Goal: Task Accomplishment & Management: Manage account settings

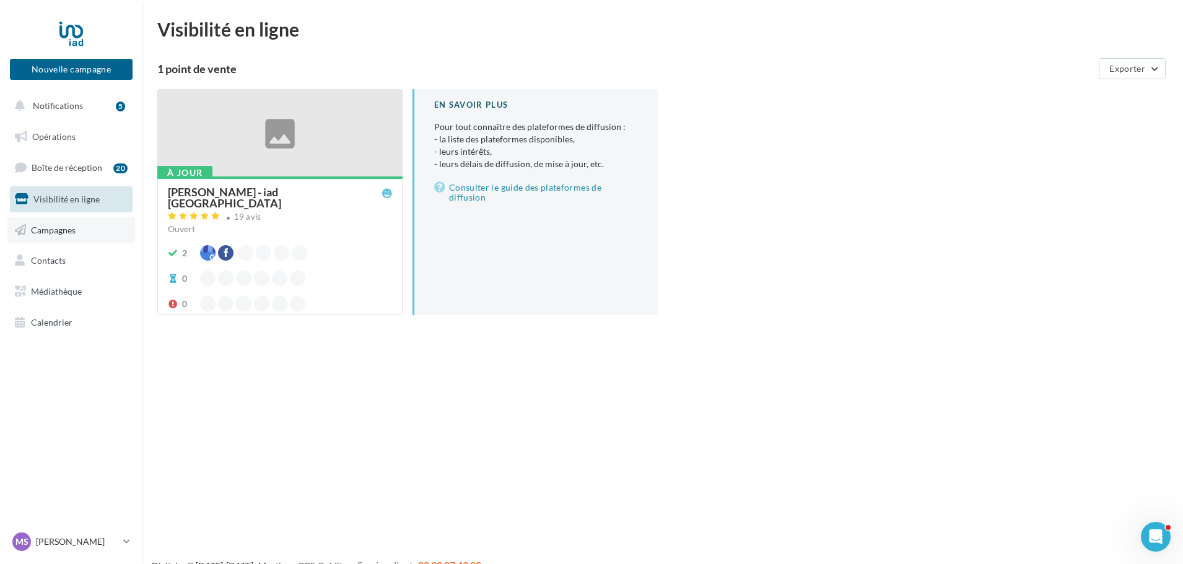
click at [93, 227] on link "Campagnes" at bounding box center [71, 230] width 128 height 26
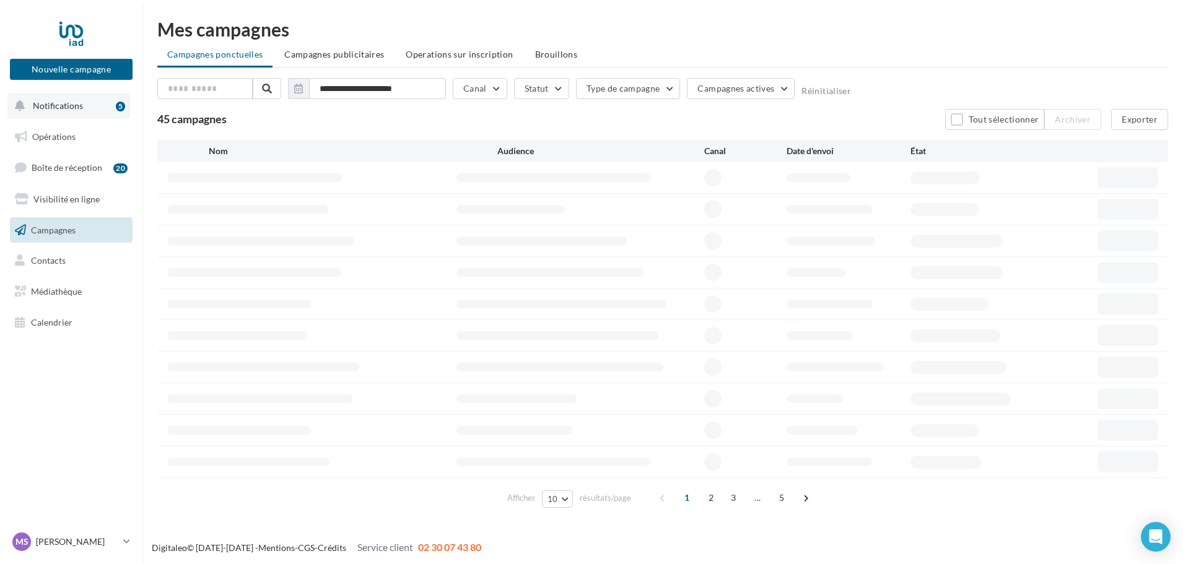
click at [72, 109] on span "Notifications" at bounding box center [58, 105] width 50 height 11
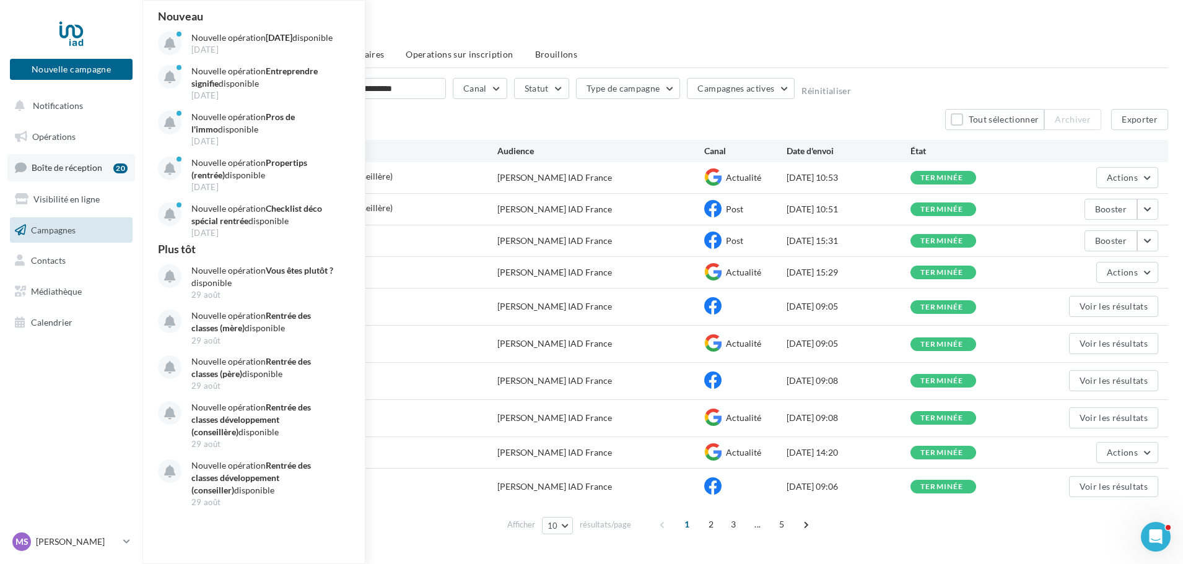
click at [79, 173] on span "Boîte de réception" at bounding box center [67, 167] width 71 height 11
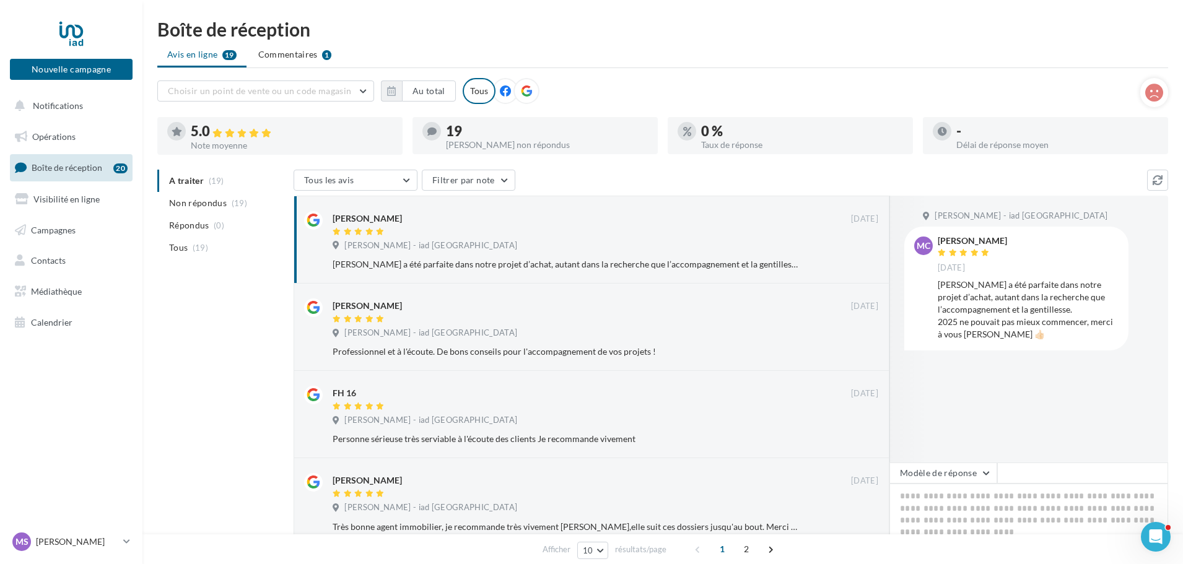
click at [491, 147] on div at bounding box center [534, 149] width 245 height 10
click at [759, 141] on div "Taux de réponse" at bounding box center [802, 145] width 202 height 9
click at [955, 126] on div "- Délai de réponse moyen" at bounding box center [1045, 135] width 225 height 27
click at [100, 200] on link "Visibilité en ligne" at bounding box center [71, 199] width 128 height 26
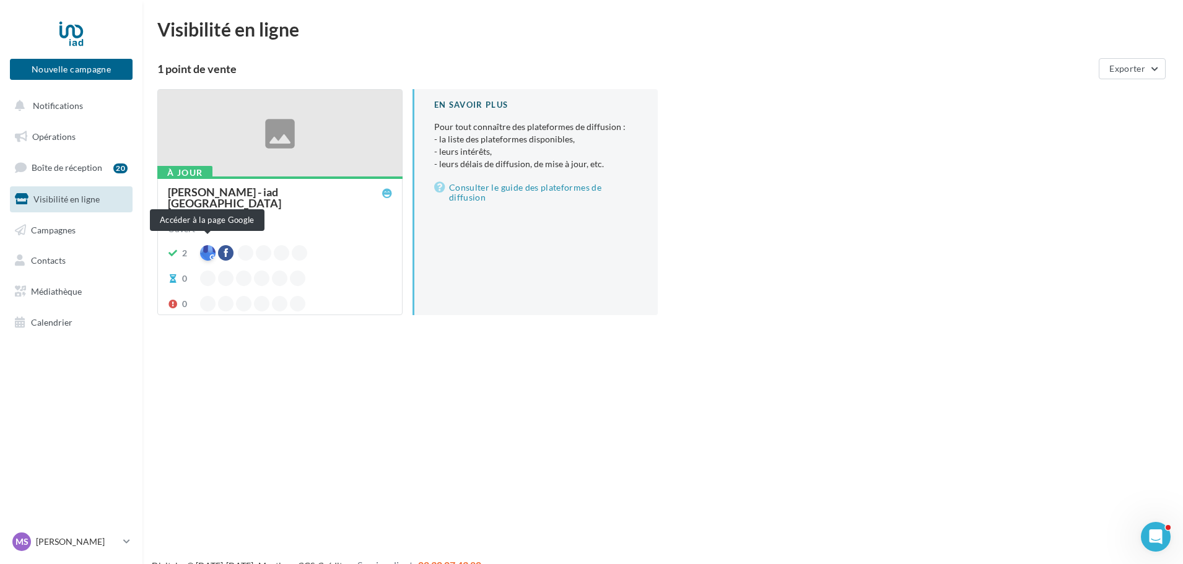
click at [211, 247] on div at bounding box center [207, 252] width 15 height 15
click at [89, 241] on link "Campagnes" at bounding box center [71, 230] width 128 height 26
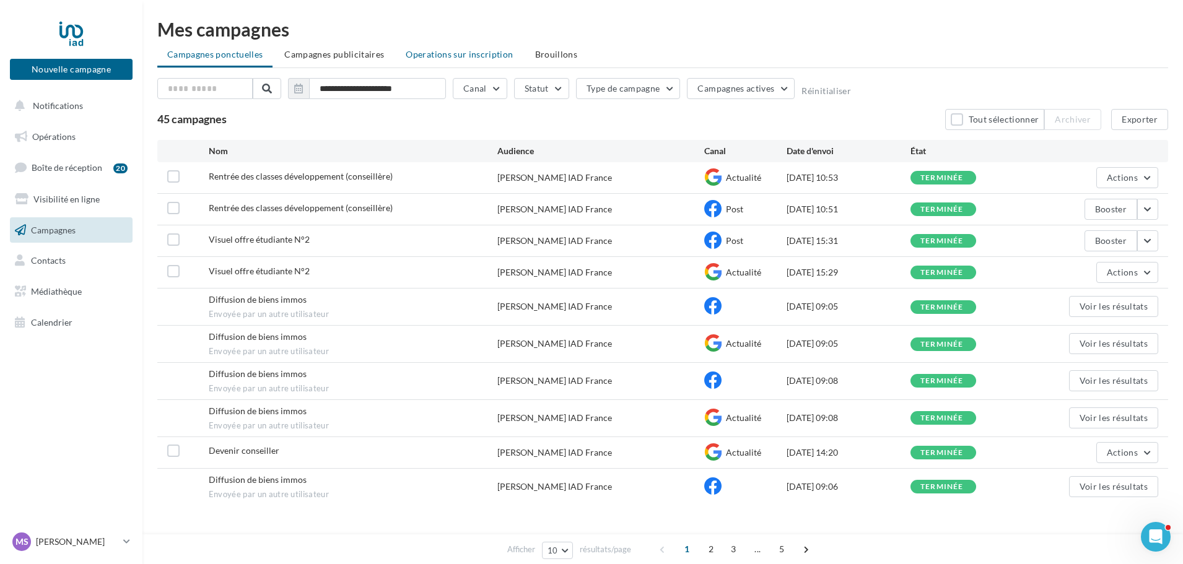
click at [456, 51] on span "Operations sur inscription" at bounding box center [459, 54] width 107 height 11
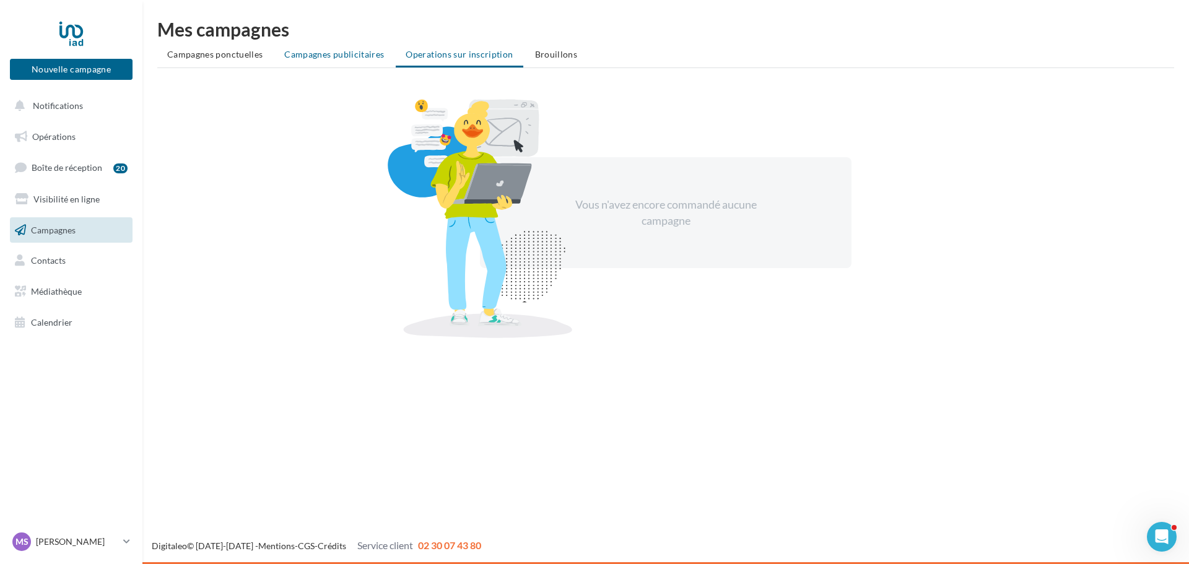
click at [361, 56] on span "Campagnes publicitaires" at bounding box center [334, 54] width 100 height 11
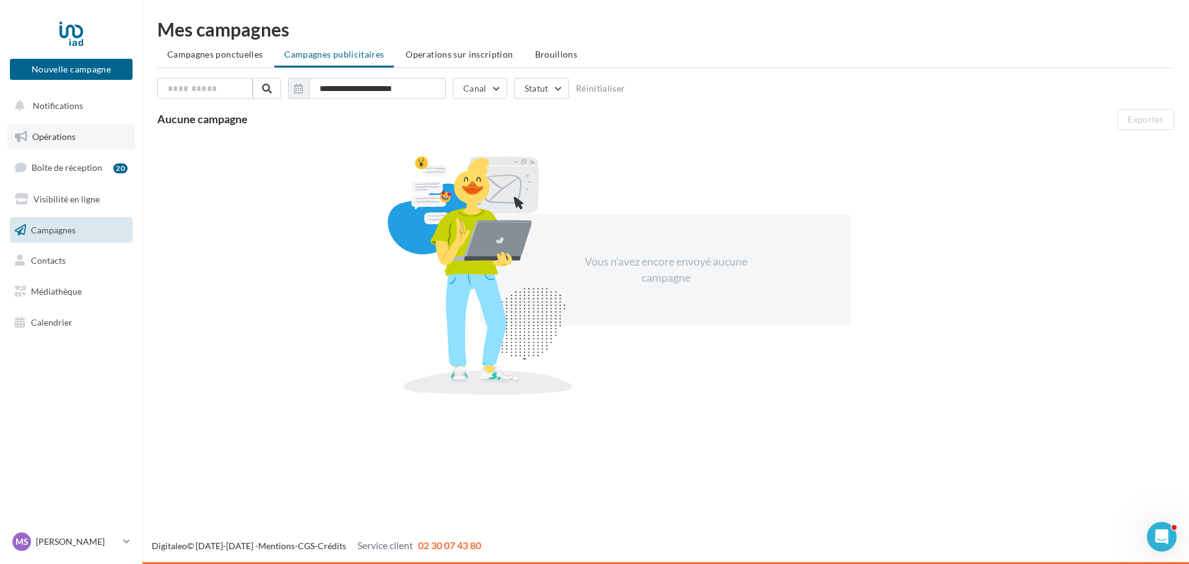
click at [87, 133] on link "Opérations" at bounding box center [71, 137] width 128 height 26
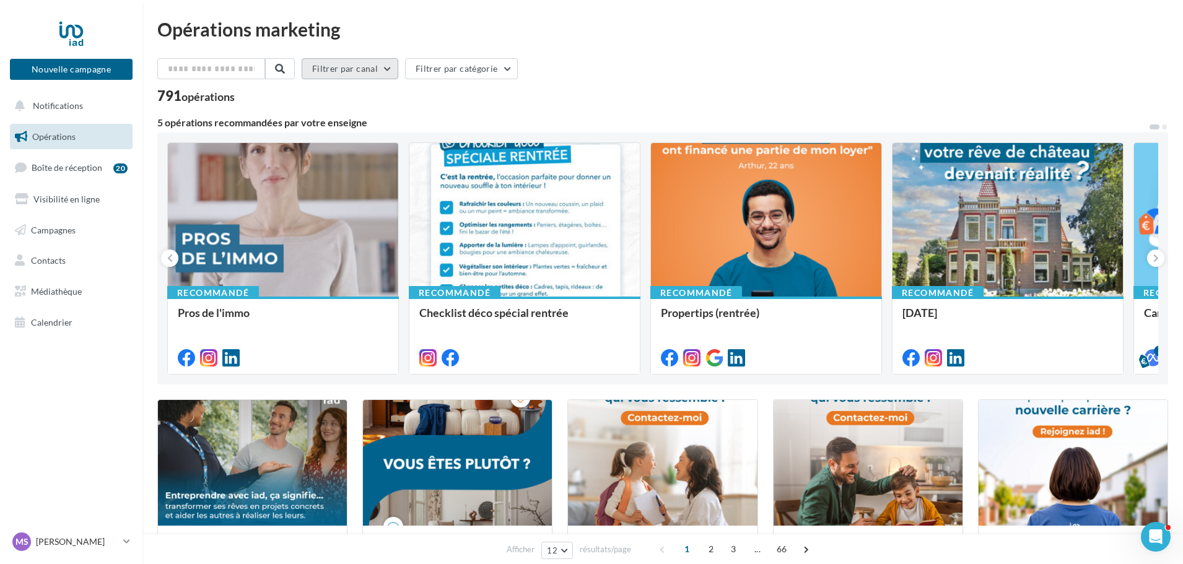
click at [389, 75] on button "Filtrer par canal" at bounding box center [350, 68] width 97 height 21
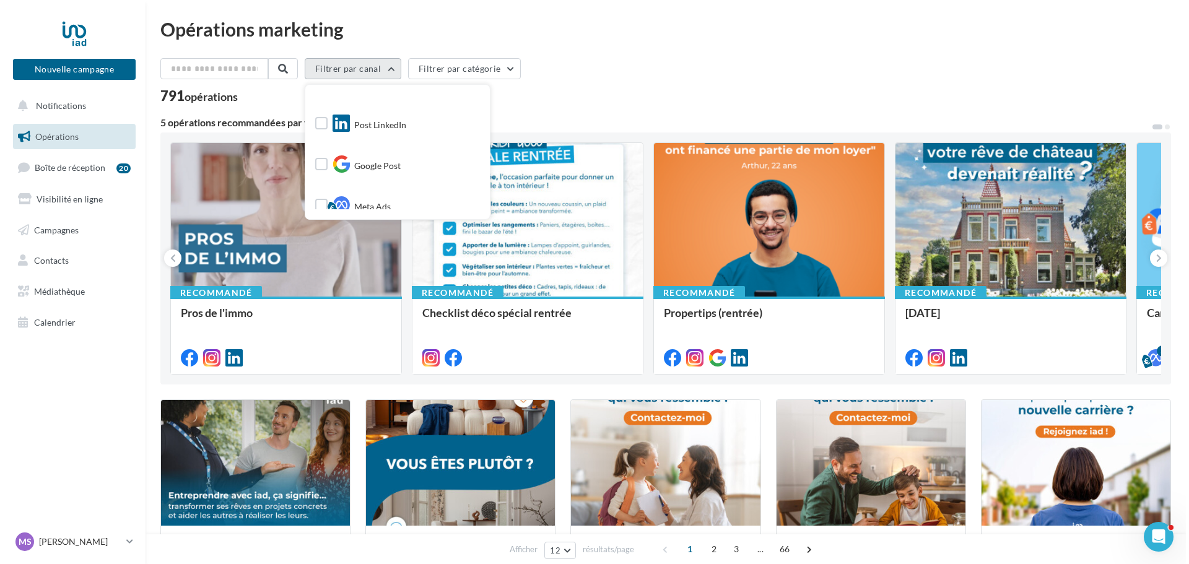
scroll to position [186, 0]
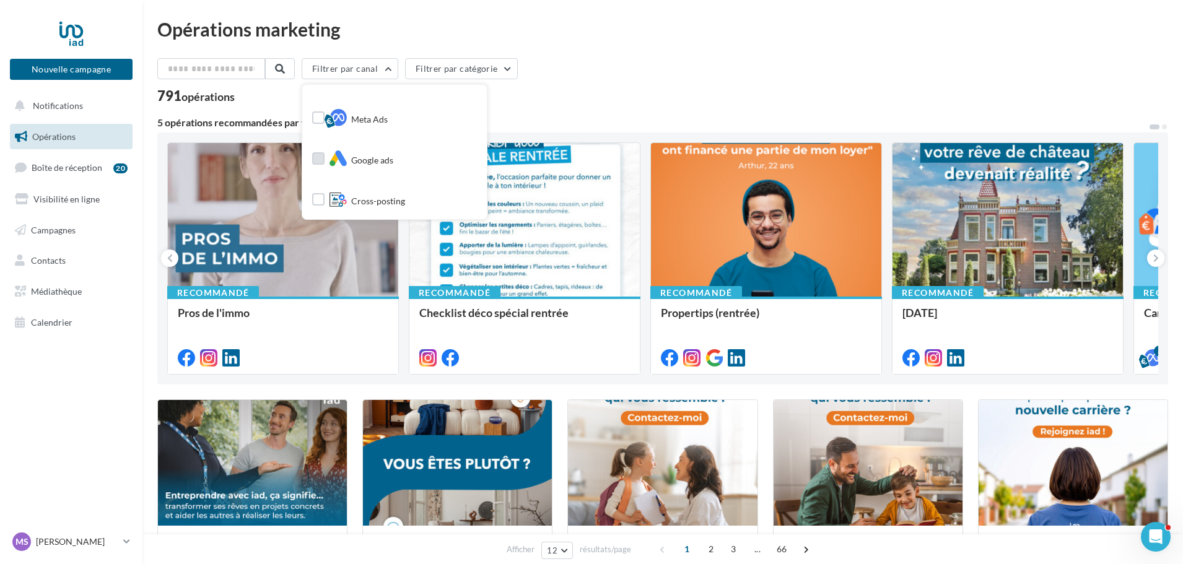
click at [324, 159] on label at bounding box center [318, 158] width 12 height 12
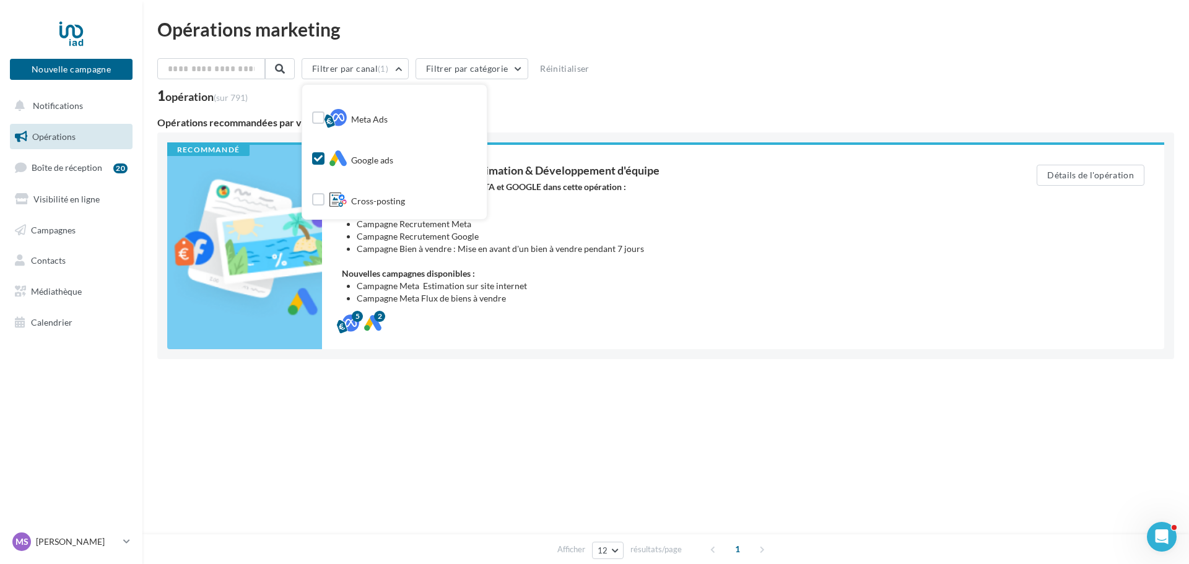
click at [576, 99] on div "1 opération (sur 791)" at bounding box center [665, 97] width 1017 height 16
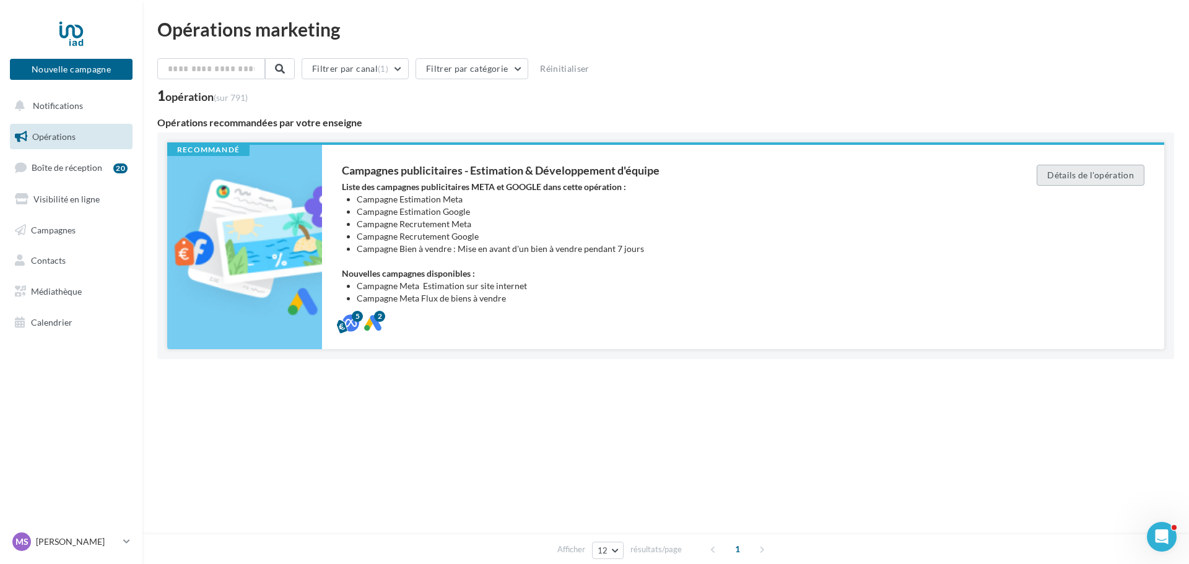
click at [1113, 171] on button "Détails de l'opération" at bounding box center [1091, 175] width 108 height 21
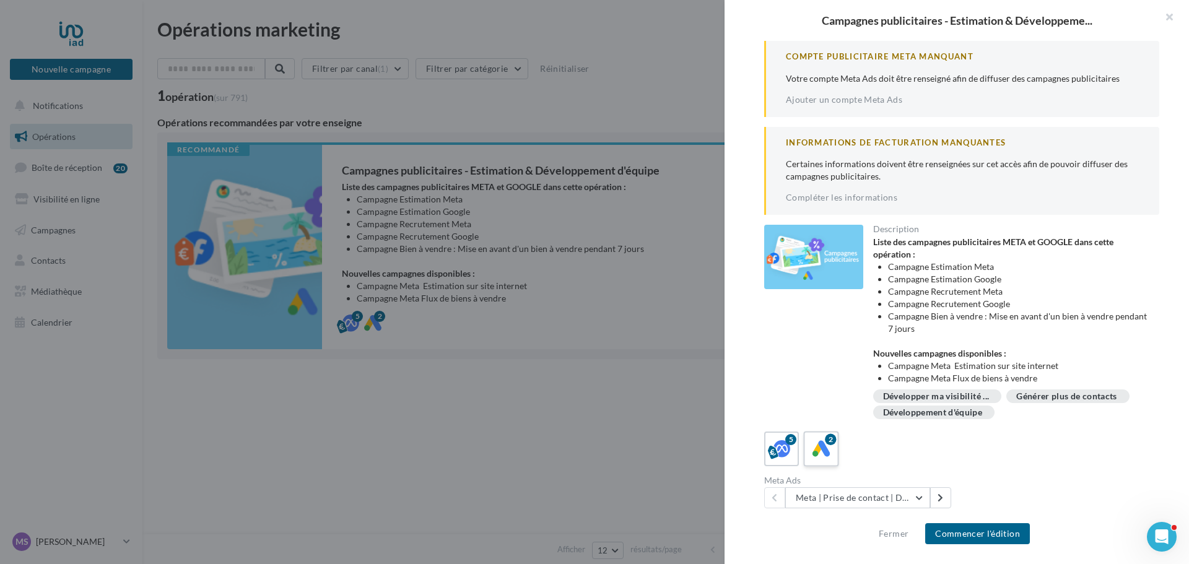
click at [825, 445] on icon at bounding box center [821, 449] width 18 height 18
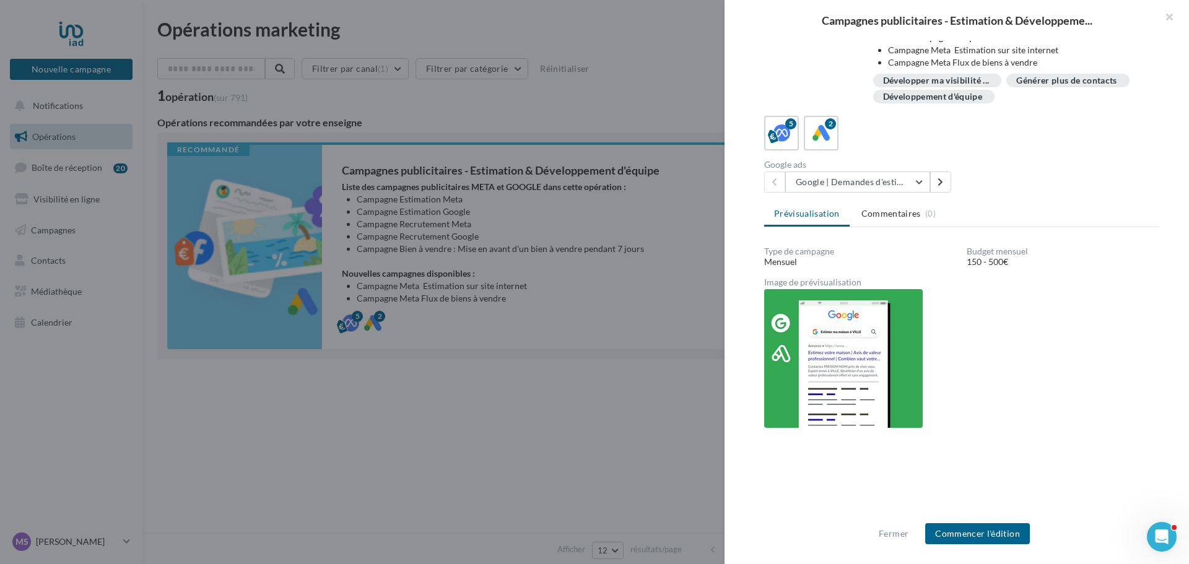
scroll to position [232, 0]
click at [906, 183] on button "Google | Demandes d'estimation" at bounding box center [857, 180] width 145 height 21
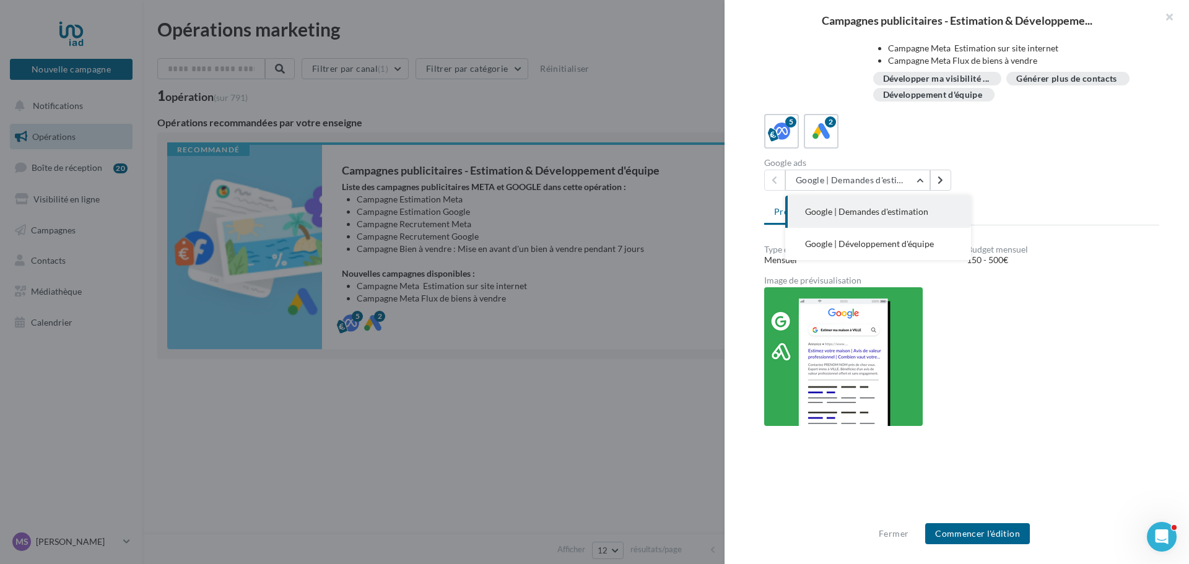
click at [879, 207] on span "Google | Demandes d'estimation" at bounding box center [866, 211] width 123 height 11
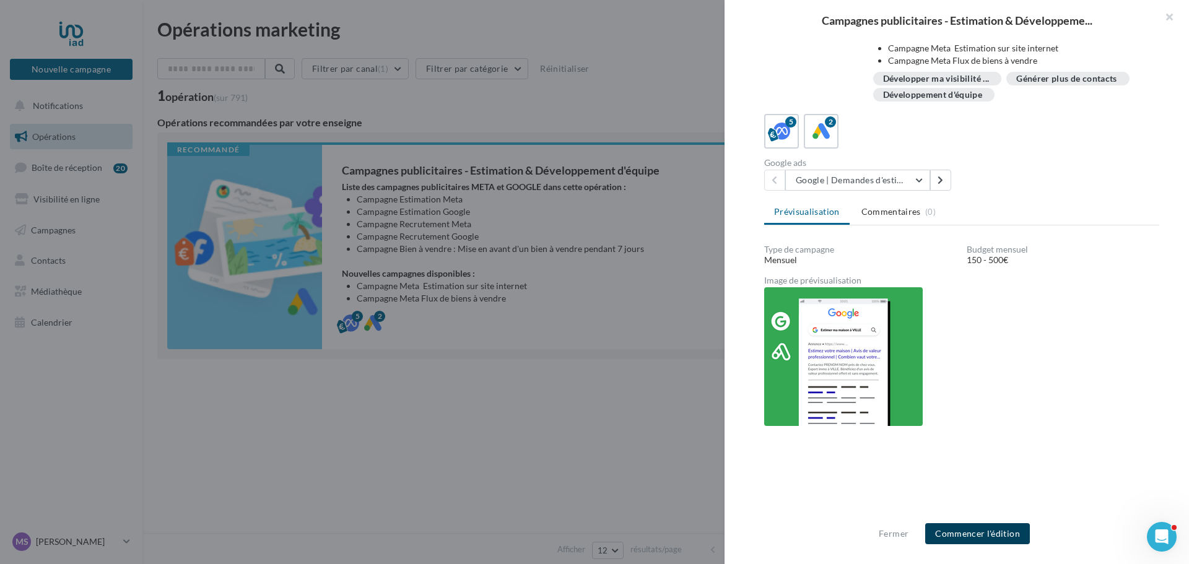
click at [993, 534] on button "Commencer l'édition" at bounding box center [977, 533] width 105 height 21
click at [1153, 536] on icon "Ouvrir le Messenger Intercom" at bounding box center [1160, 535] width 20 height 20
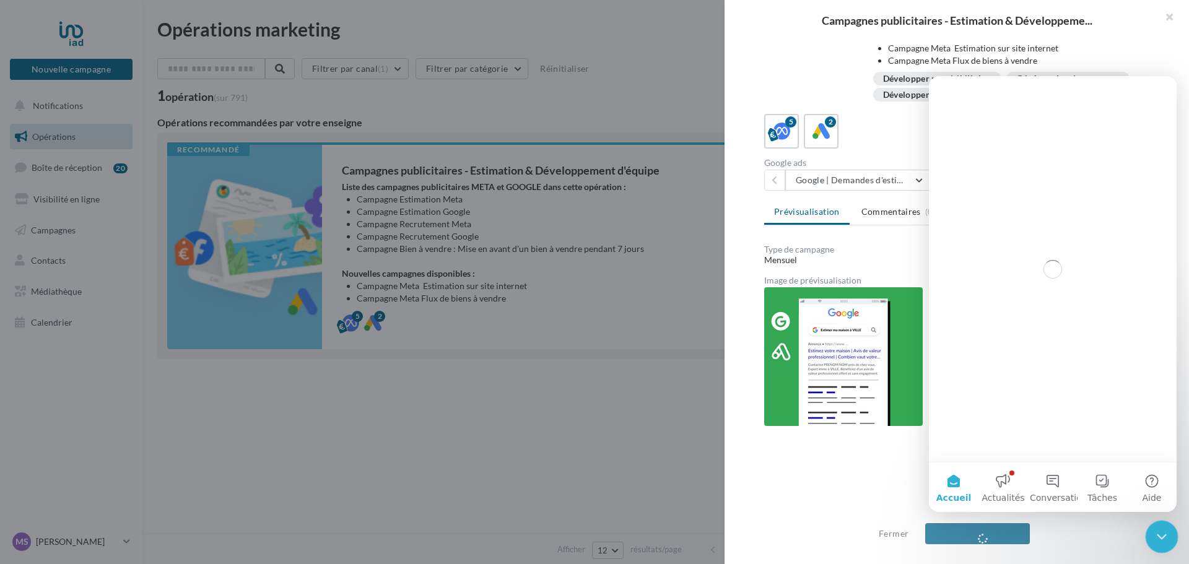
scroll to position [0, 0]
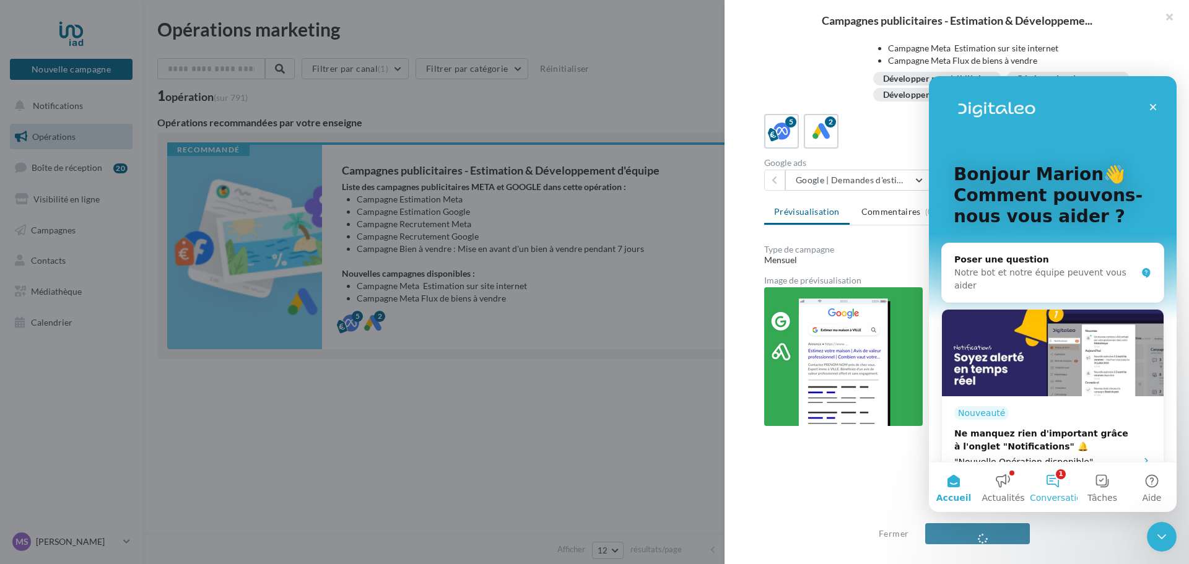
click at [1058, 485] on button "1 Conversations" at bounding box center [1053, 488] width 50 height 50
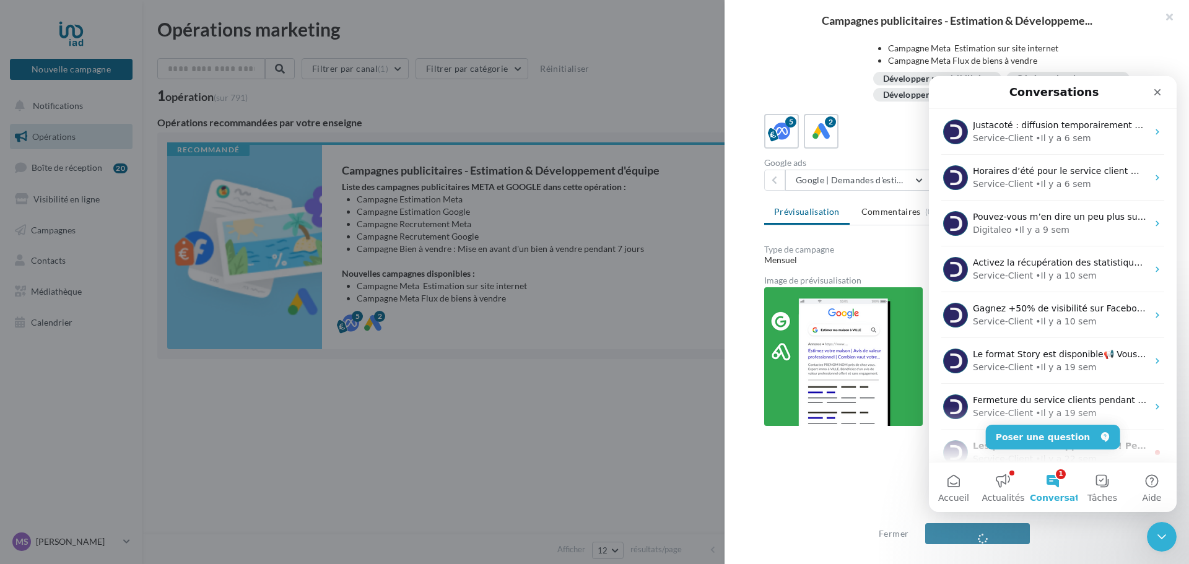
click at [887, 459] on div "Type de campagne Mensuel Budget mensuel 150 - 500€ Image de prévisualisation" at bounding box center [961, 384] width 395 height 279
click at [1157, 93] on icon "Fermer" at bounding box center [1157, 92] width 7 height 7
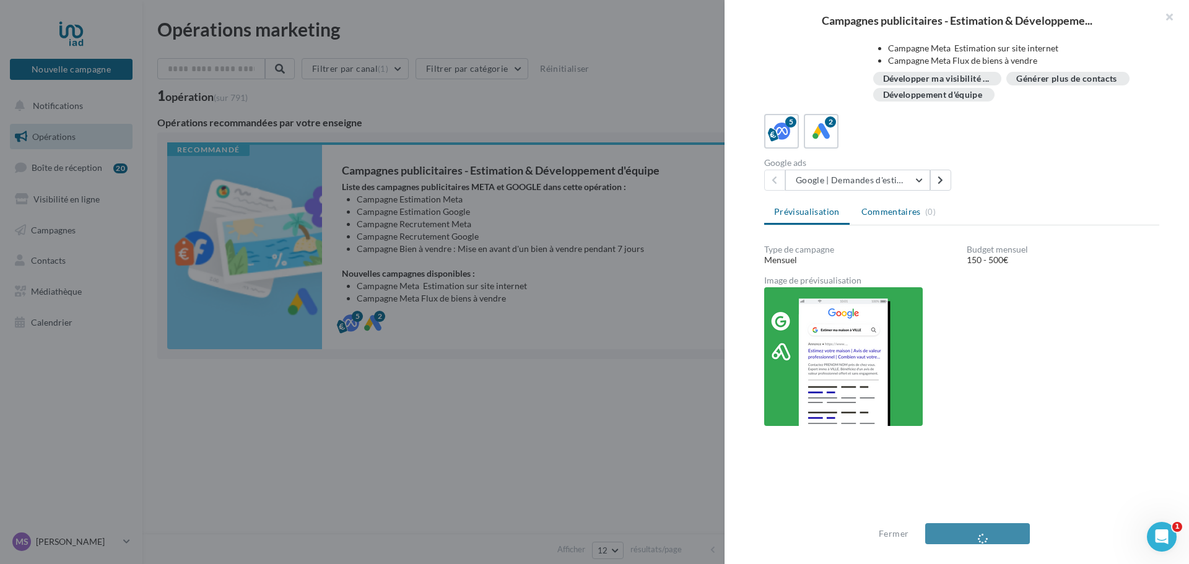
click at [887, 215] on span "Commentaires" at bounding box center [890, 212] width 59 height 12
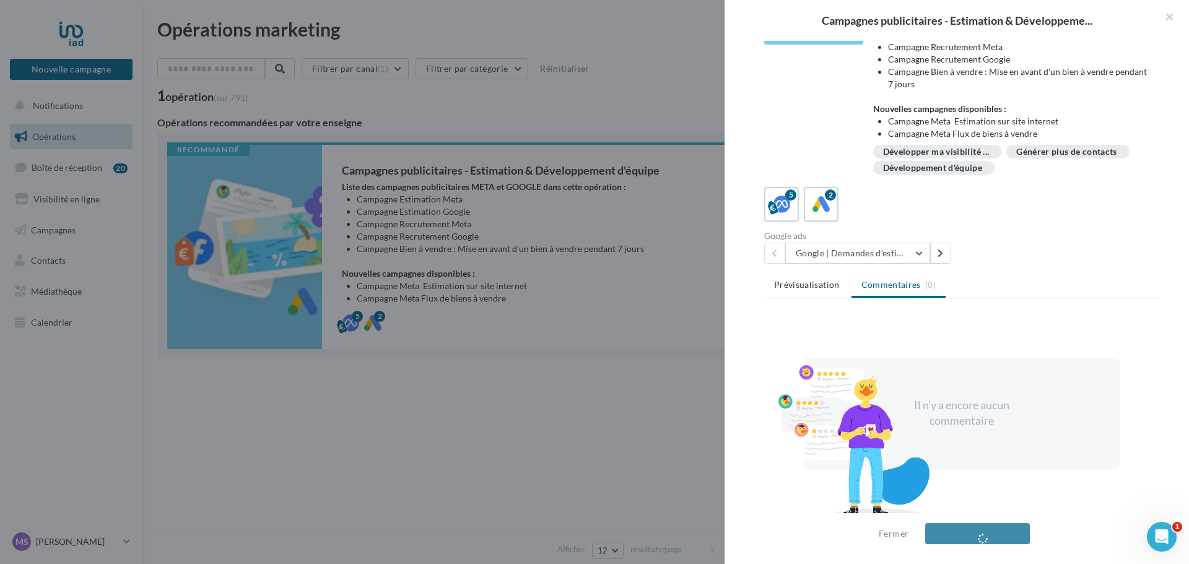
scroll to position [159, 0]
click at [822, 293] on li "Prévisualisation" at bounding box center [806, 285] width 85 height 22
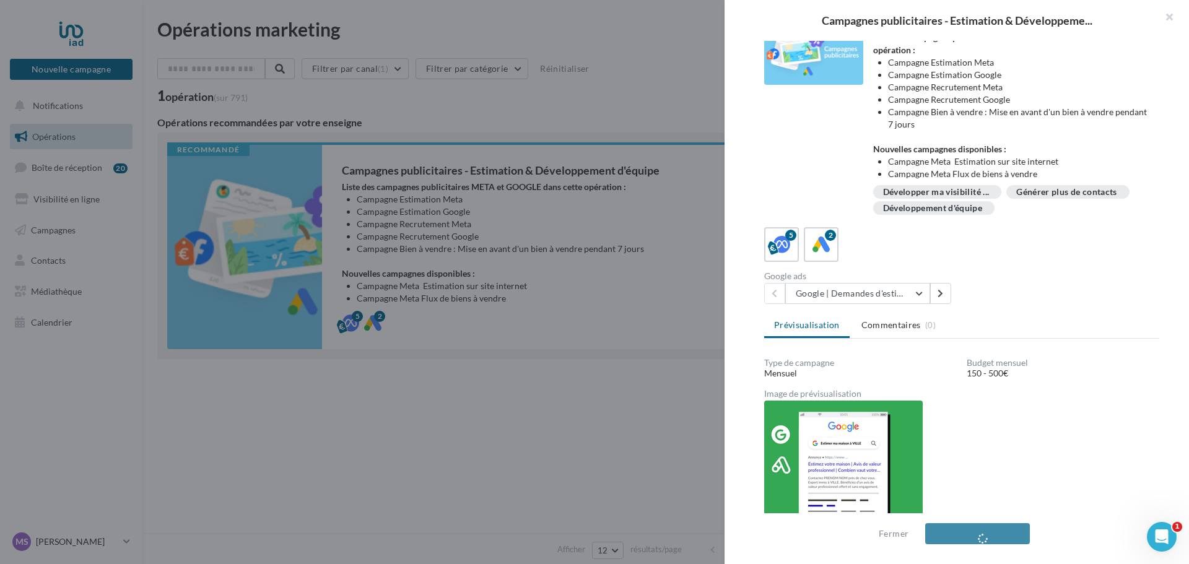
scroll to position [0, 0]
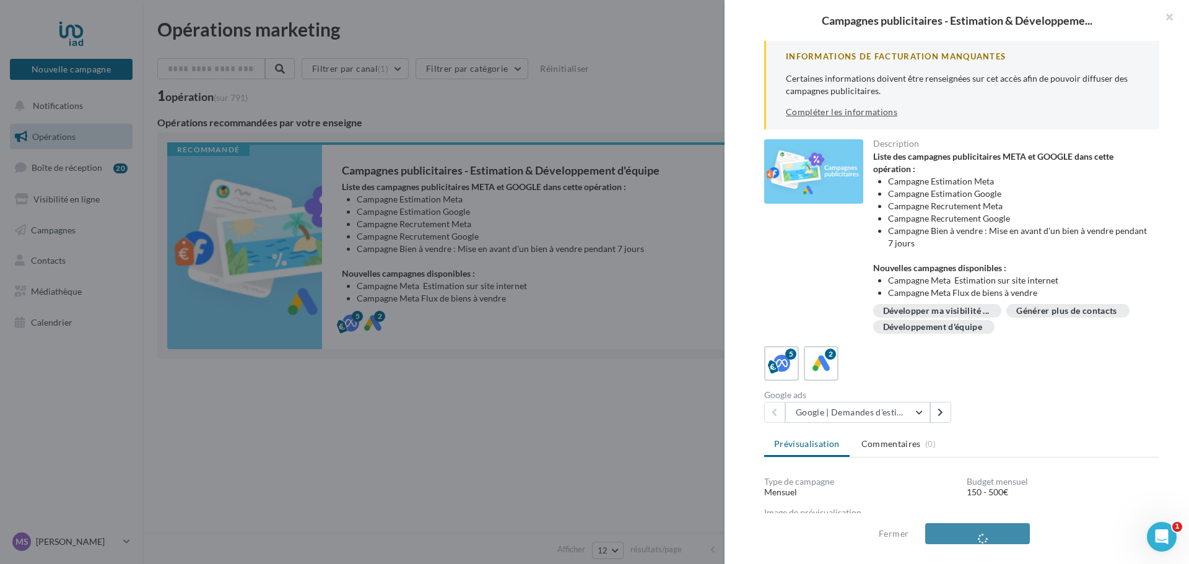
click at [828, 111] on link "Compléter les informations" at bounding box center [841, 112] width 111 height 10
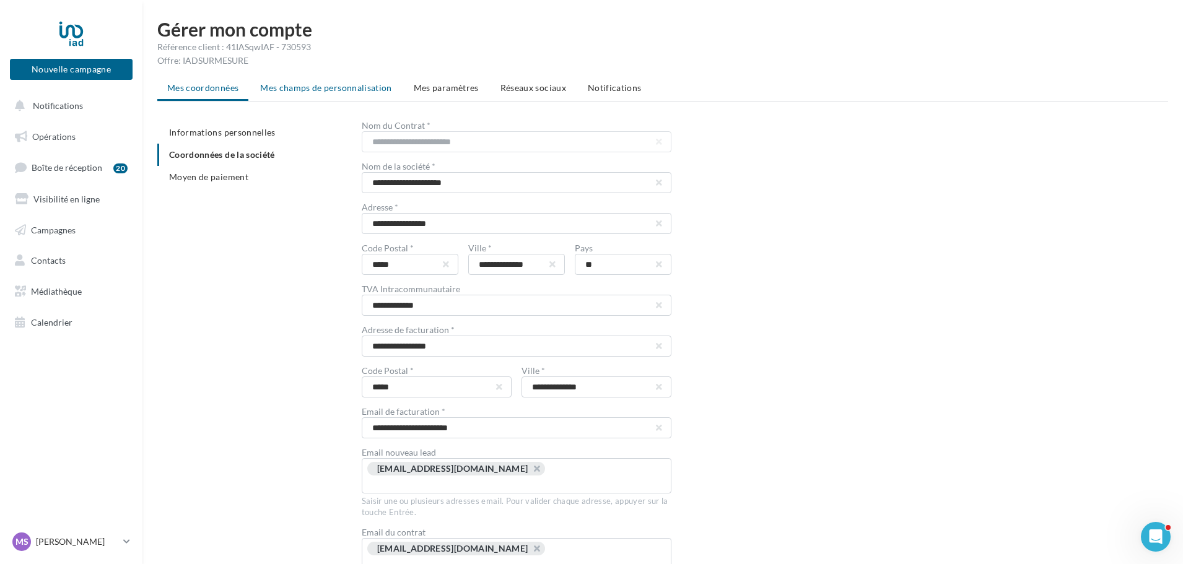
click at [305, 94] on li "Mes champs de personnalisation" at bounding box center [326, 88] width 152 height 22
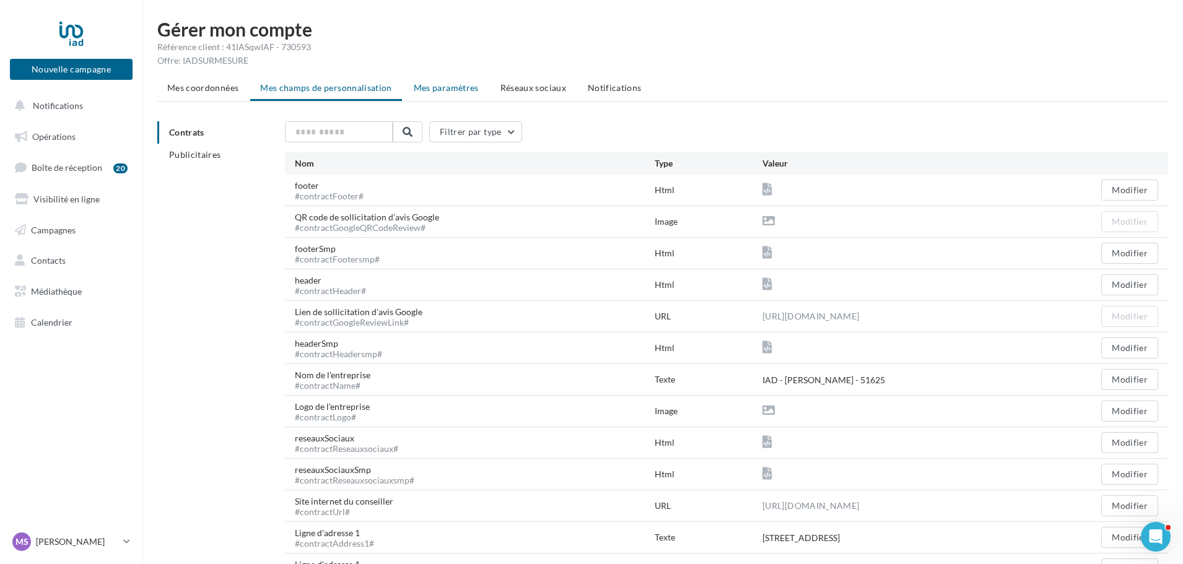
click at [433, 92] on span "Mes paramètres" at bounding box center [446, 87] width 65 height 11
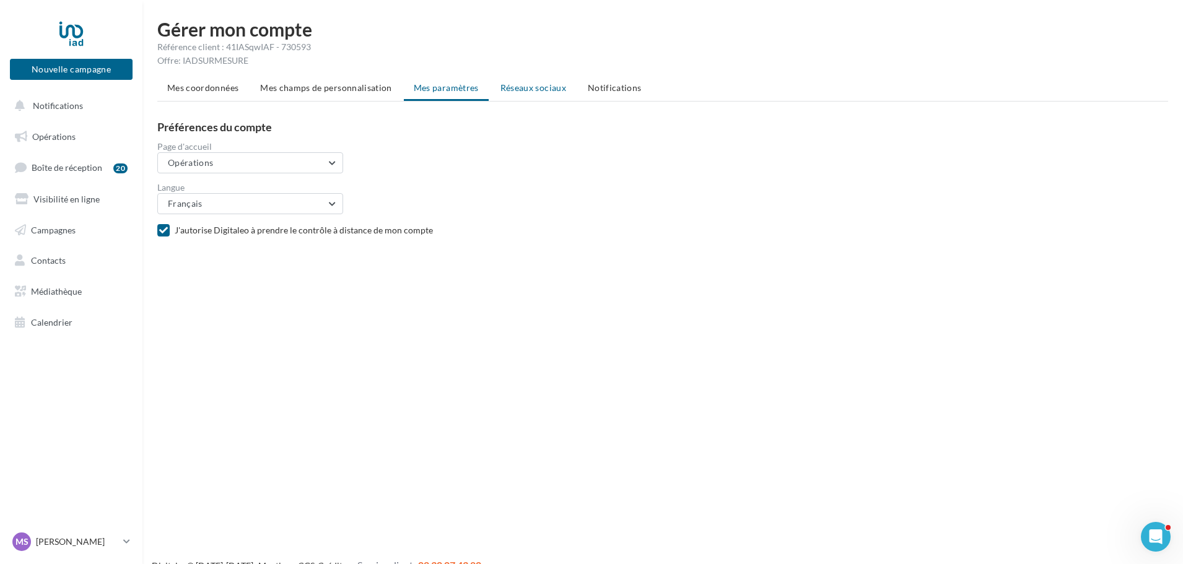
click at [540, 89] on span "Réseaux sociaux" at bounding box center [533, 87] width 66 height 11
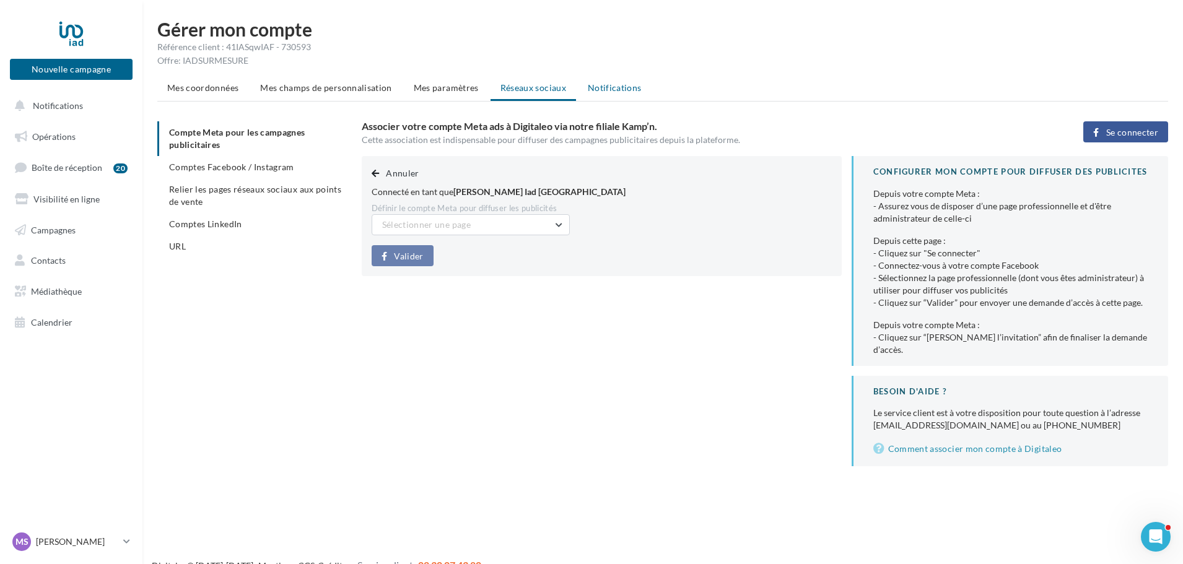
click at [627, 90] on span "Notifications" at bounding box center [615, 87] width 54 height 11
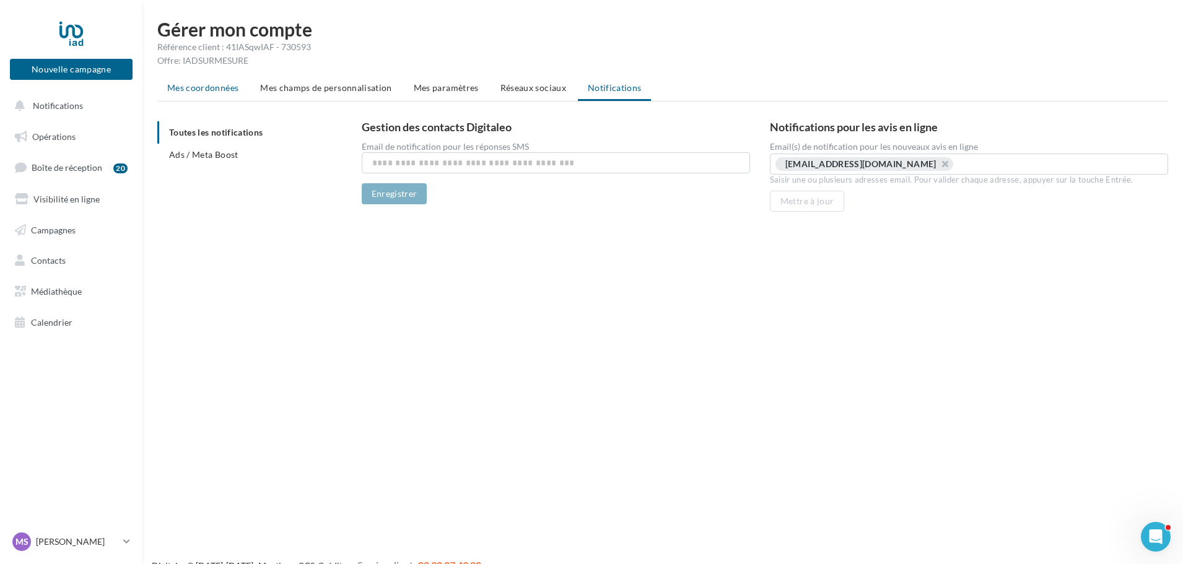
click at [209, 83] on span "Mes coordonnées" at bounding box center [202, 87] width 71 height 11
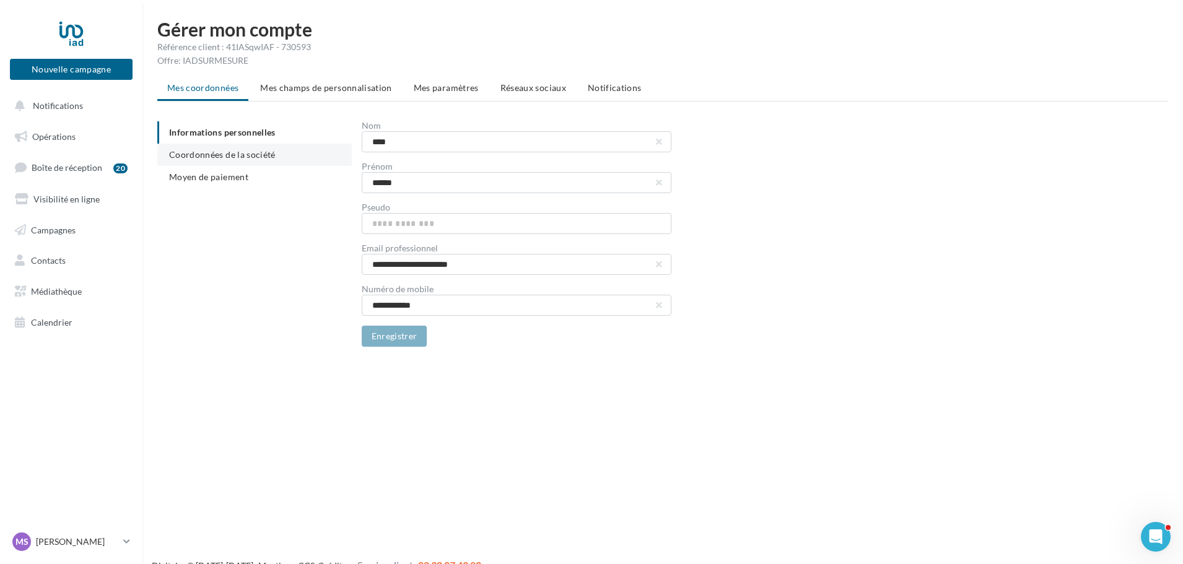
click at [226, 161] on li "Coordonnées de la société" at bounding box center [254, 155] width 194 height 22
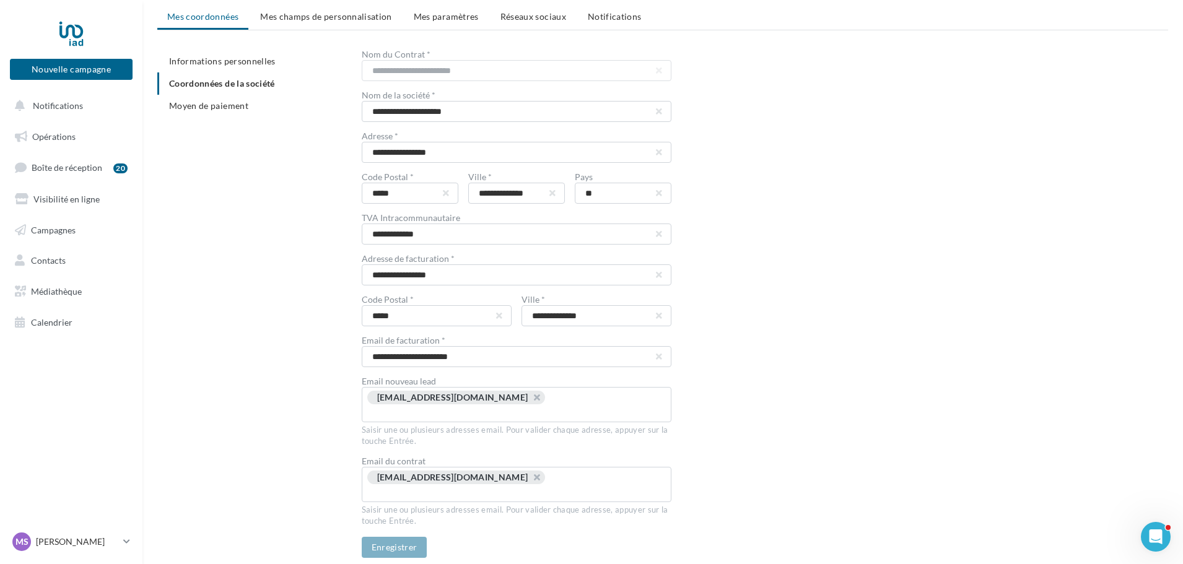
scroll to position [90, 0]
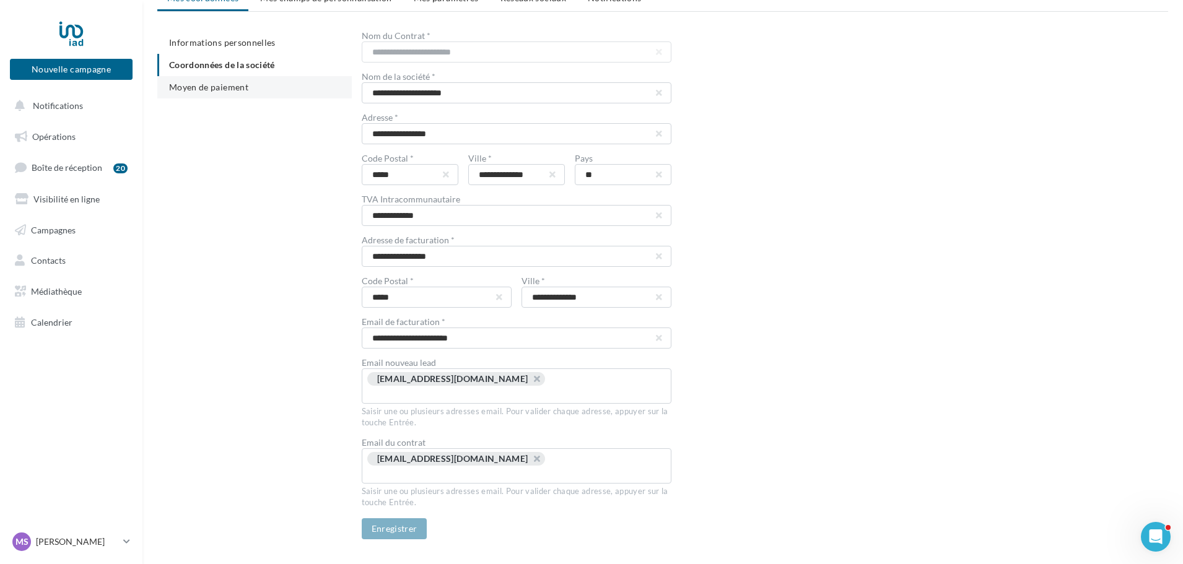
click at [215, 84] on span "Moyen de paiement" at bounding box center [208, 87] width 79 height 11
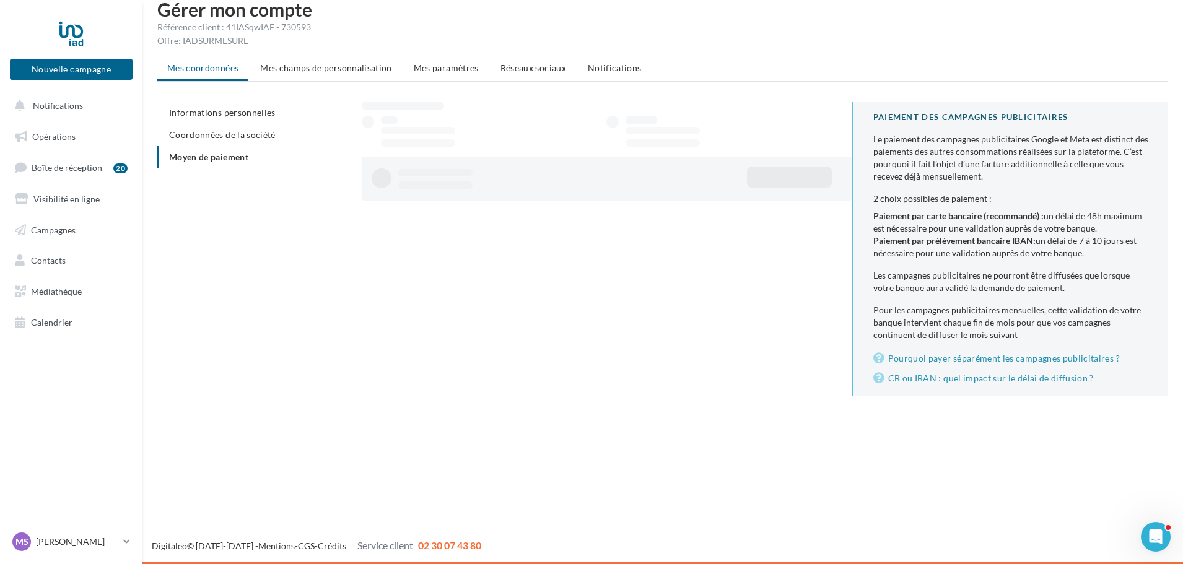
scroll to position [20, 0]
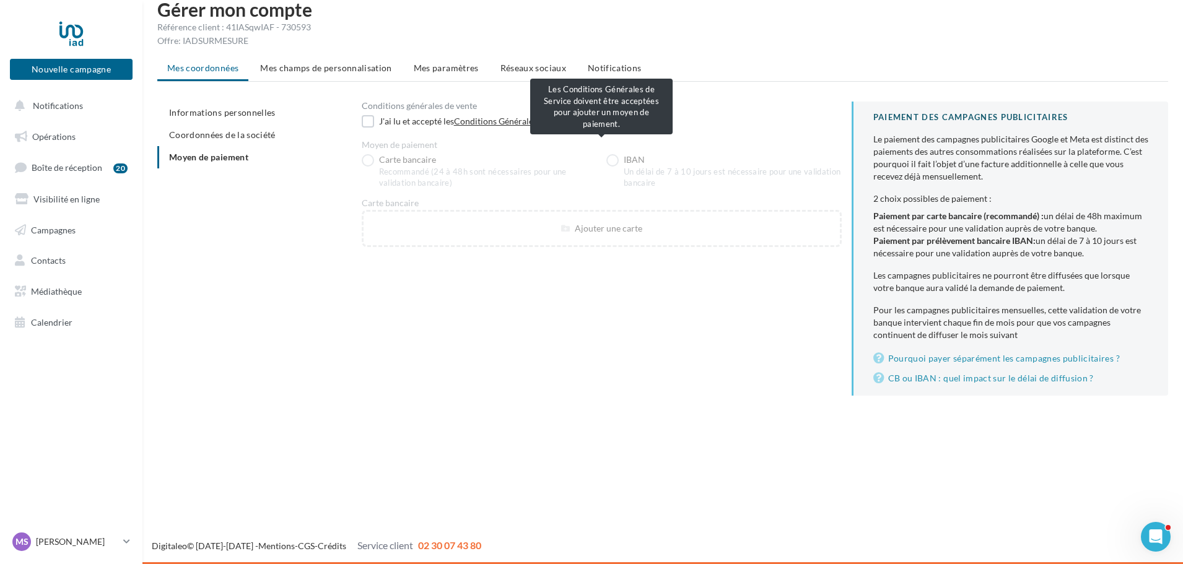
click at [571, 165] on span "Moyen de paiement Carte bancaire Recommandé (24 à 48h sont nécessaires pour une…" at bounding box center [602, 194] width 480 height 107
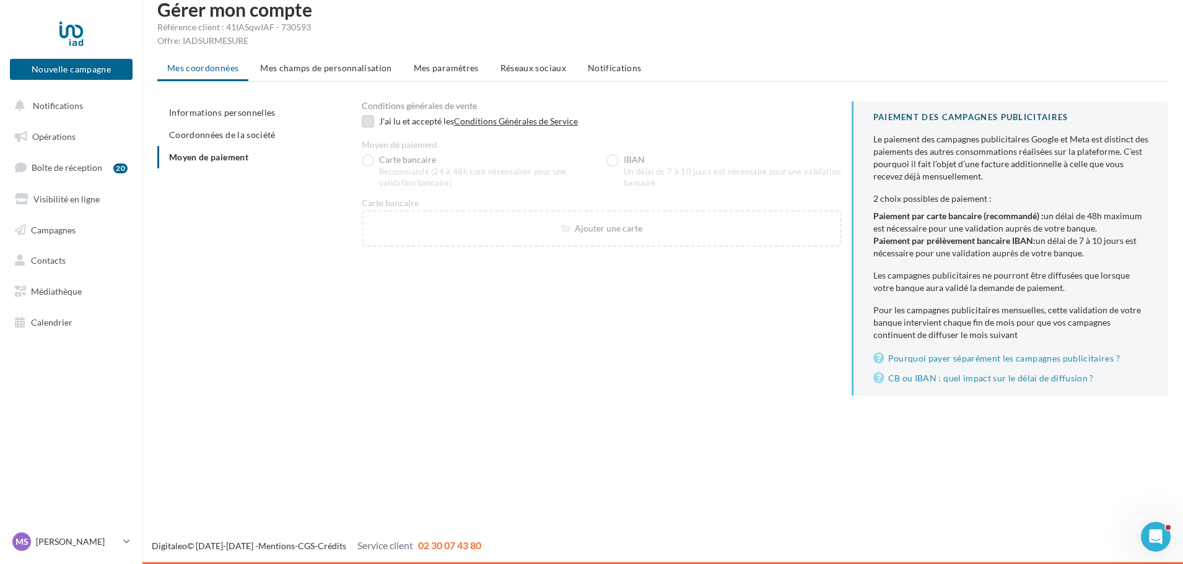
click at [363, 120] on label at bounding box center [368, 121] width 12 height 12
click at [376, 124] on div "J'ai lu et accepté les Conditions Générales de Service" at bounding box center [602, 122] width 480 height 15
click at [368, 119] on label at bounding box center [368, 121] width 12 height 12
click at [368, 121] on label at bounding box center [368, 121] width 12 height 12
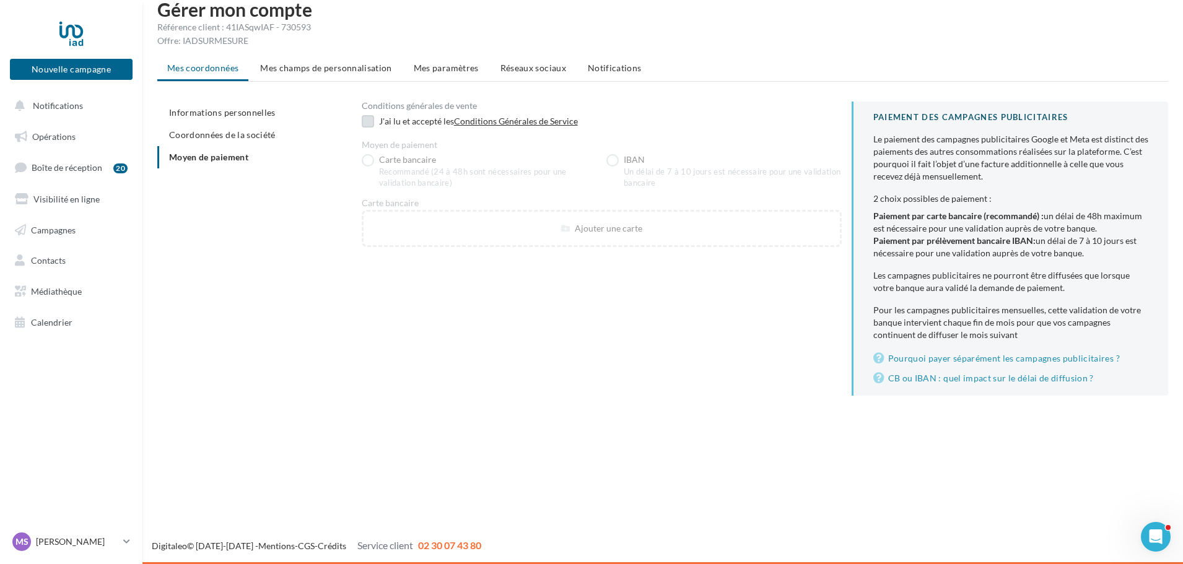
click at [368, 121] on label at bounding box center [368, 121] width 12 height 12
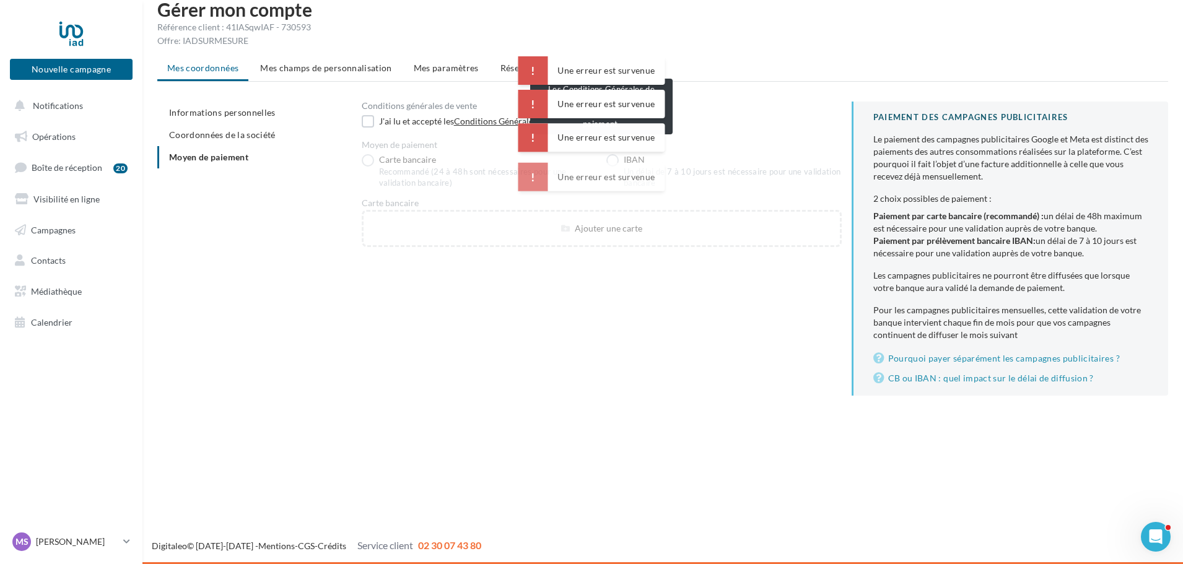
click at [630, 233] on span "Moyen de paiement Carte bancaire Recommandé (24 à 48h sont nécessaires pour une…" at bounding box center [602, 194] width 480 height 107
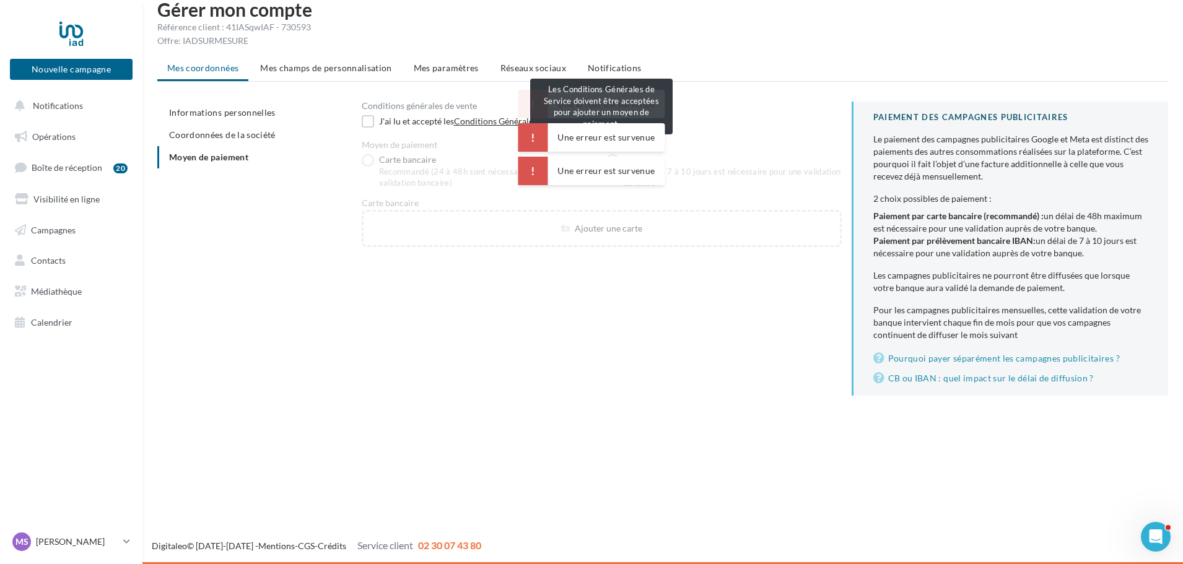
click at [485, 157] on span "Moyen de paiement Carte bancaire Recommandé (24 à 48h sont nécessaires pour une…" at bounding box center [602, 194] width 480 height 107
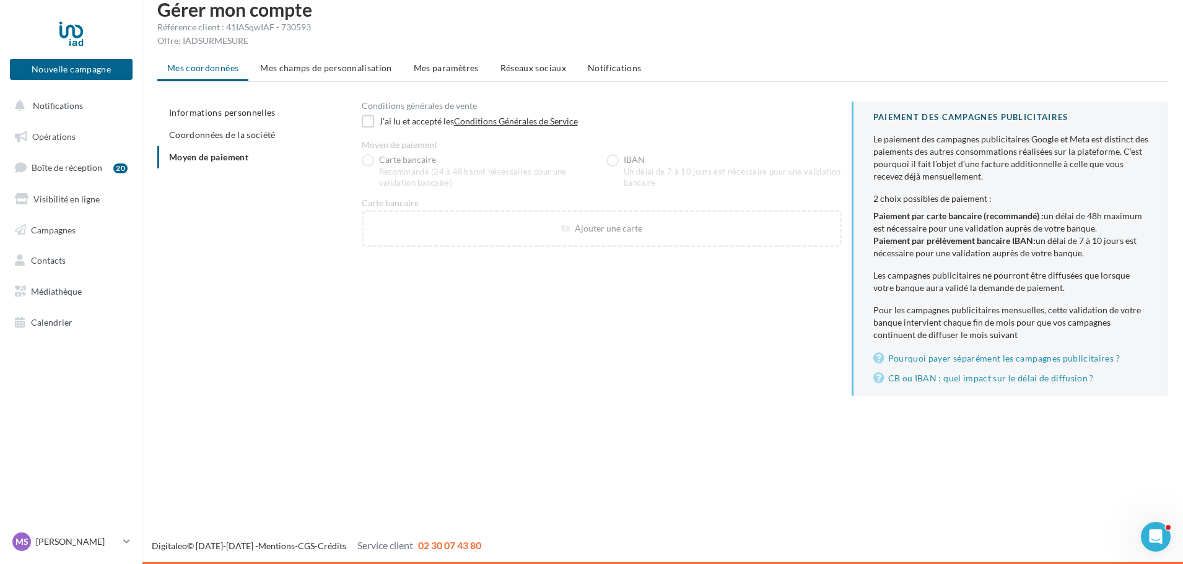
click at [617, 163] on span "Moyen de paiement Carte bancaire Recommandé (24 à 48h sont nécessaires pour une…" at bounding box center [602, 194] width 480 height 107
click at [369, 121] on label at bounding box center [368, 121] width 12 height 12
click at [370, 123] on label at bounding box center [368, 121] width 12 height 12
click at [263, 131] on span "Coordonnées de la société" at bounding box center [222, 134] width 107 height 11
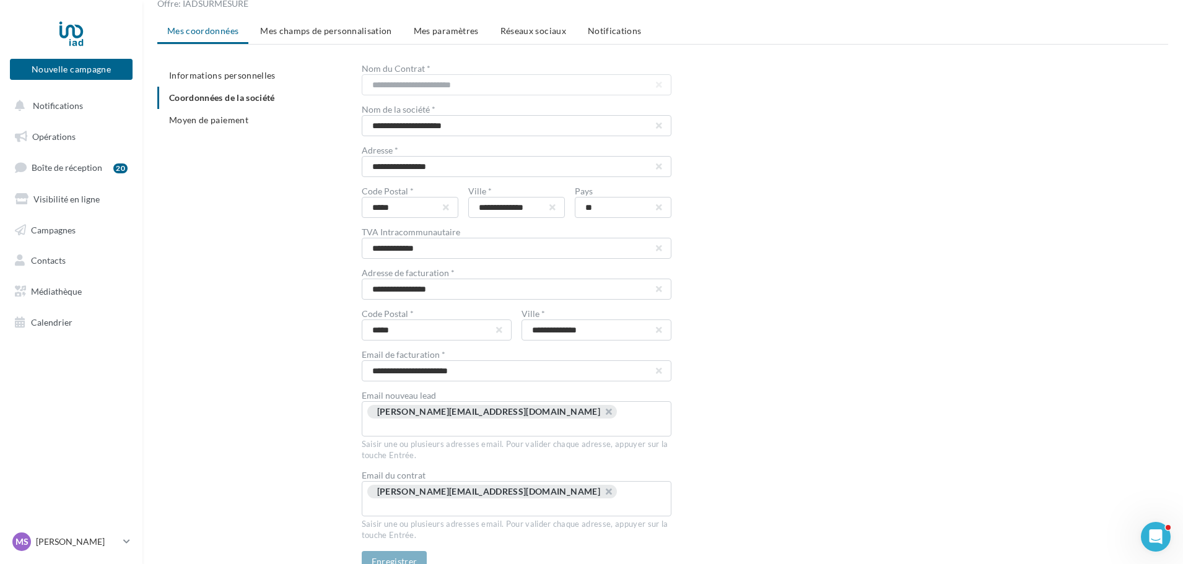
scroll to position [90, 0]
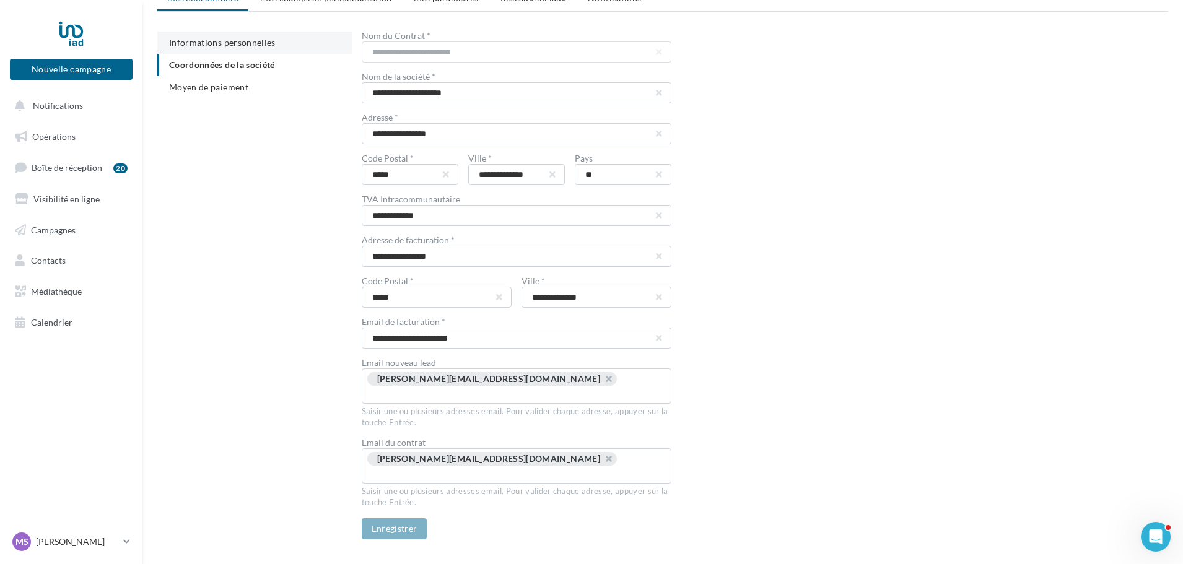
click at [238, 41] on span "Informations personnelles" at bounding box center [222, 42] width 107 height 11
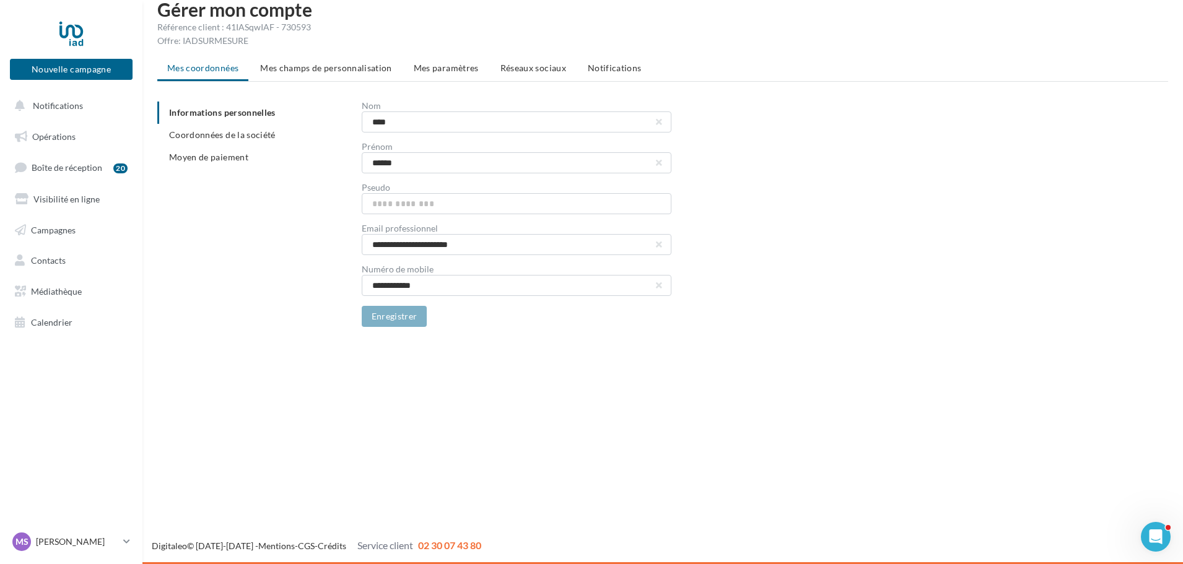
scroll to position [20, 0]
click at [201, 157] on span "Moyen de paiement" at bounding box center [208, 157] width 79 height 11
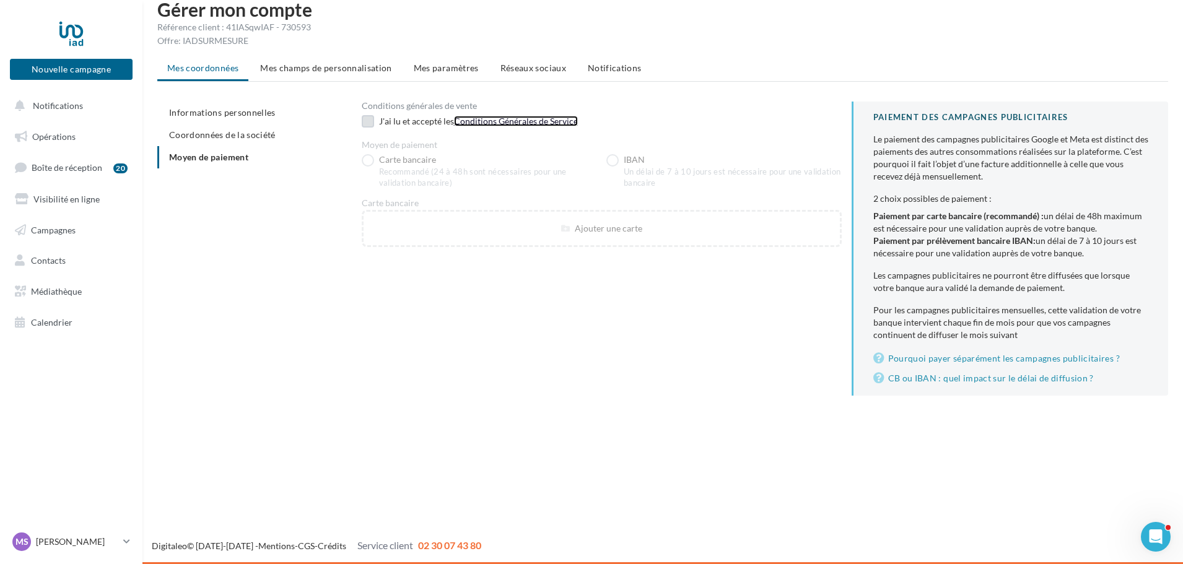
click at [475, 118] on link "Conditions Générales de Service" at bounding box center [516, 121] width 124 height 11
click at [371, 122] on label at bounding box center [368, 121] width 12 height 12
